Goal: Information Seeking & Learning: Learn about a topic

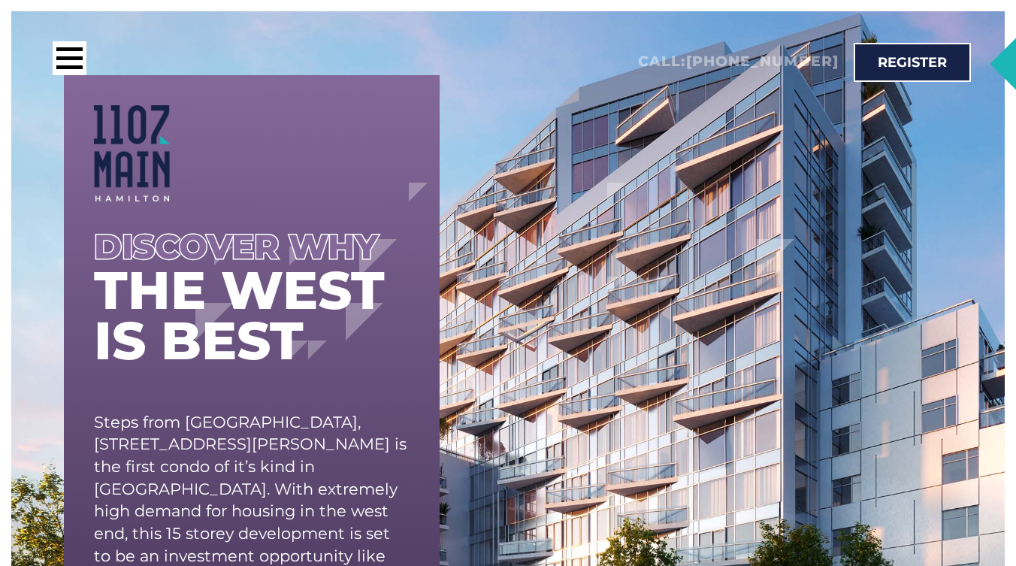
scroll to position [425, 0]
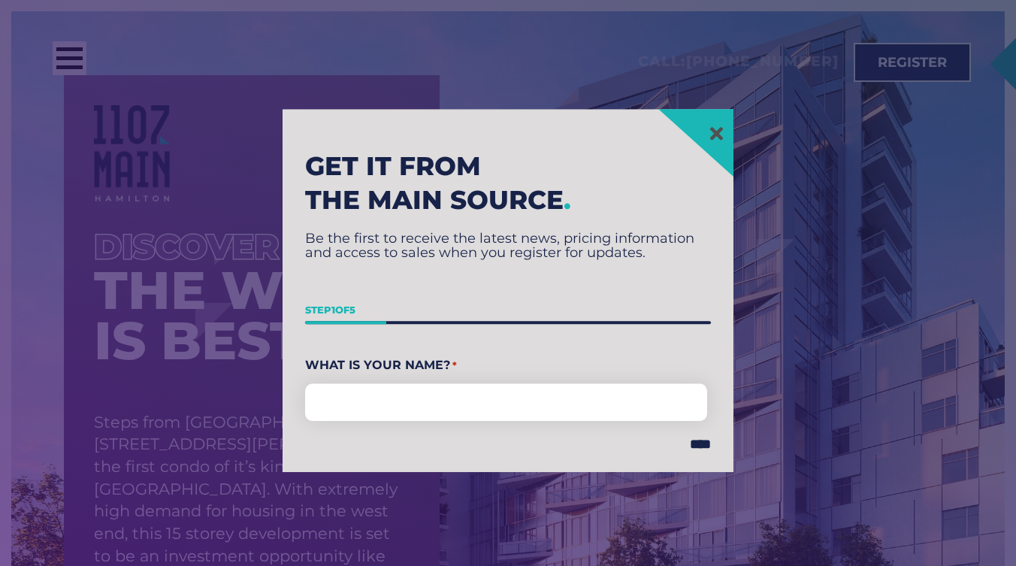
click at [744, 132] on section "Get it from the main source . Be the first to receive the latest news, pricing …" at bounding box center [508, 291] width 1001 height 566
click at [109, 85] on section "Get it from the main source . Be the first to receive the latest news, pricing …" at bounding box center [508, 291] width 1001 height 566
click at [54, 58] on section "Get it from the main source . Be the first to receive the latest news, pricing …" at bounding box center [508, 291] width 1001 height 566
click at [718, 129] on icon at bounding box center [716, 133] width 19 height 19
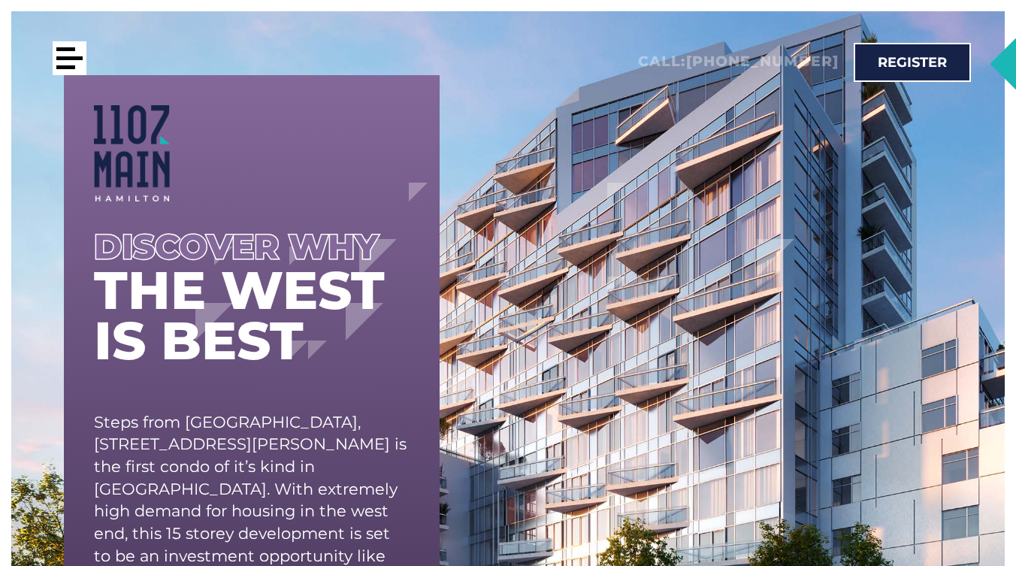
click at [62, 56] on div at bounding box center [69, 58] width 26 height 4
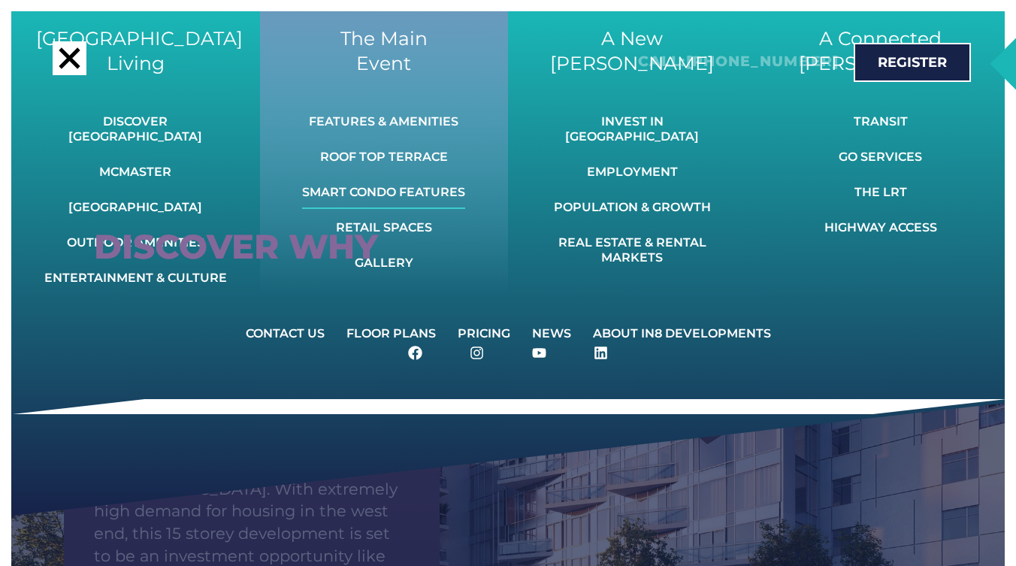
click at [388, 189] on link "Smart Condo Features" at bounding box center [383, 192] width 163 height 33
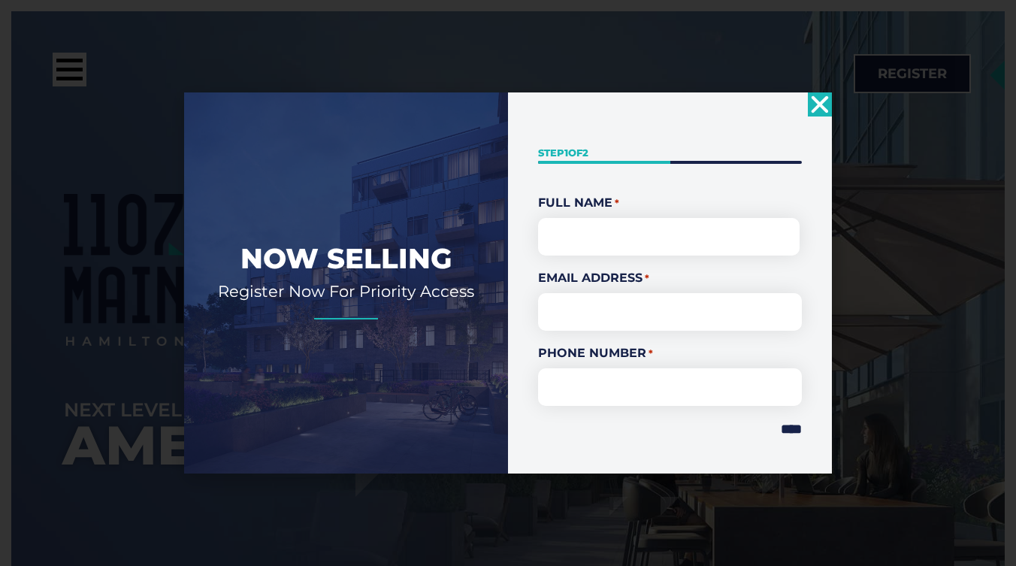
click at [819, 108] on icon "Close" at bounding box center [820, 104] width 24 height 24
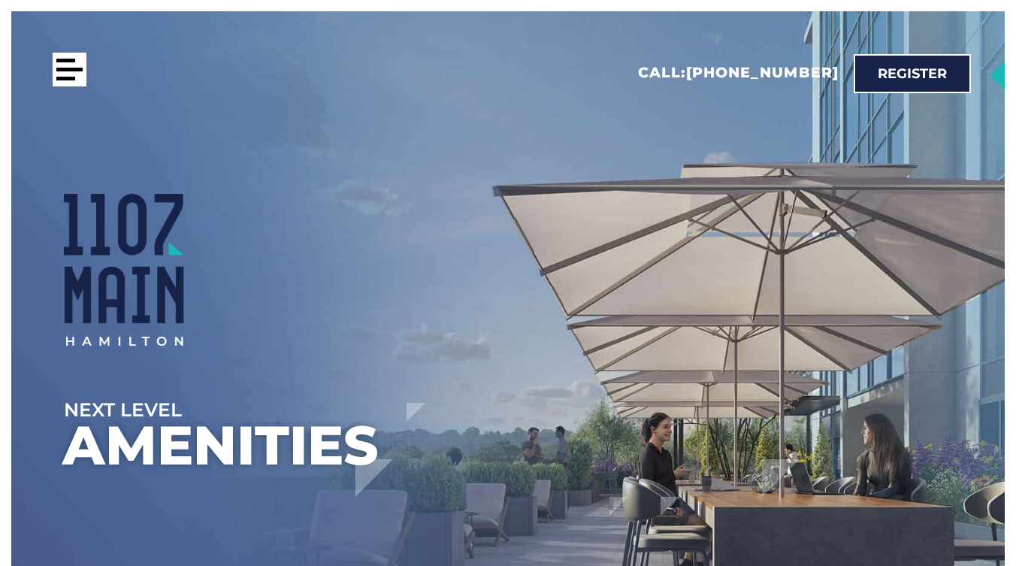
click at [68, 74] on div at bounding box center [70, 70] width 34 height 34
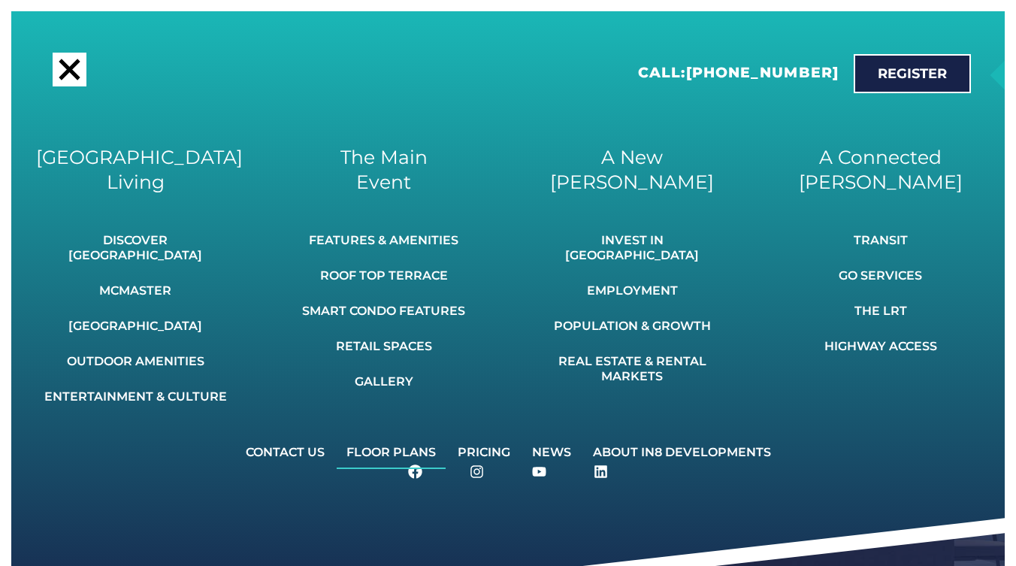
click at [380, 436] on link "Floor Plans" at bounding box center [391, 452] width 109 height 33
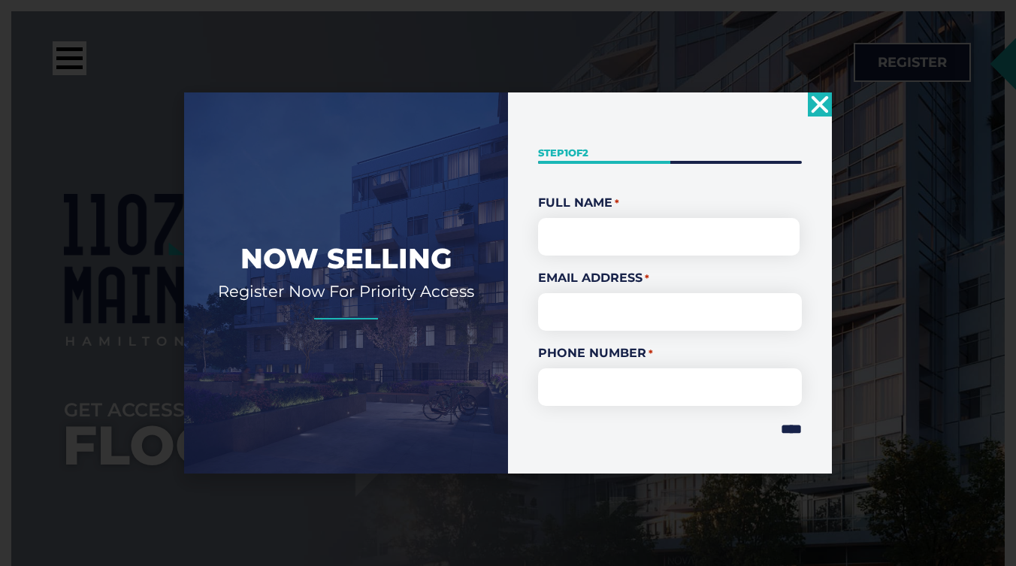
scroll to position [598, 0]
click at [815, 105] on html "Skip to content Call: [PHONE_NUMBER] A [GEOGRAPHIC_DATA][PERSON_NAME] Invest In…" at bounding box center [508, 283] width 1016 height 566
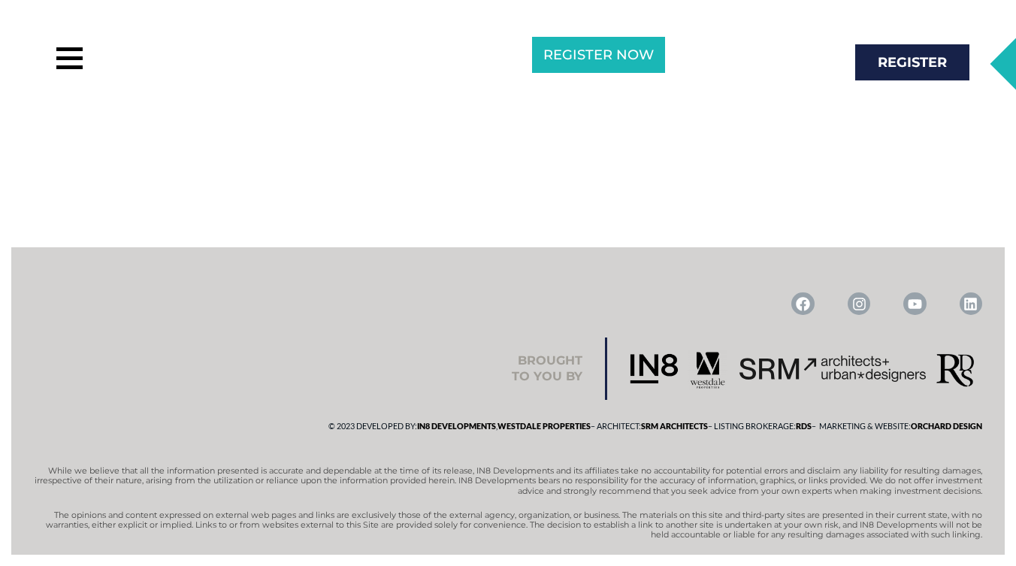
scroll to position [1208, 0]
